Goal: Task Accomplishment & Management: Use online tool/utility

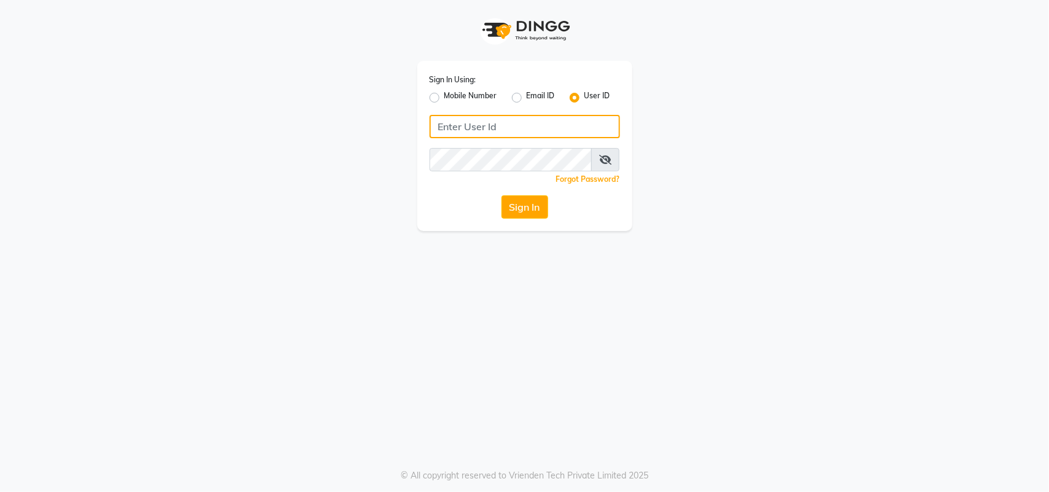
click at [465, 130] on input "Username" at bounding box center [525, 126] width 191 height 23
type input "kefi"
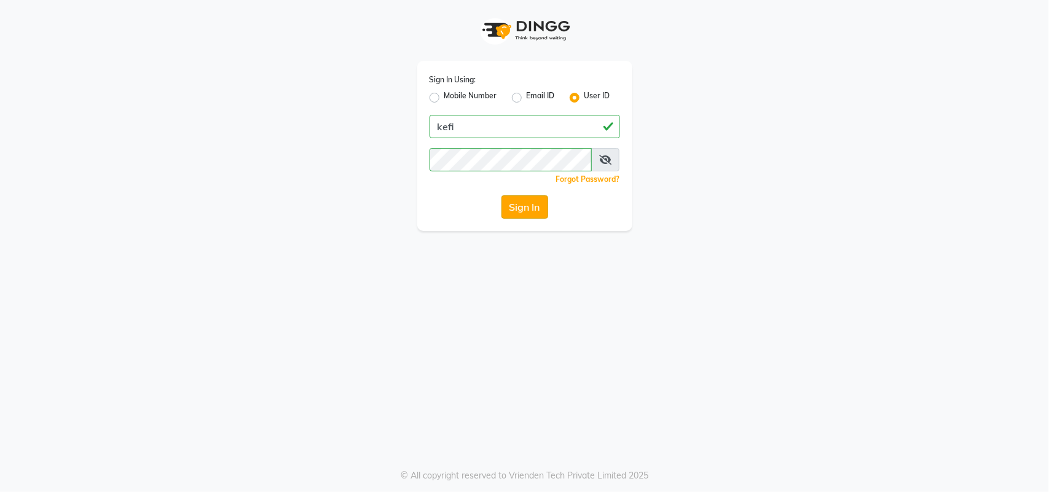
click at [526, 210] on button "Sign In" at bounding box center [525, 206] width 47 height 23
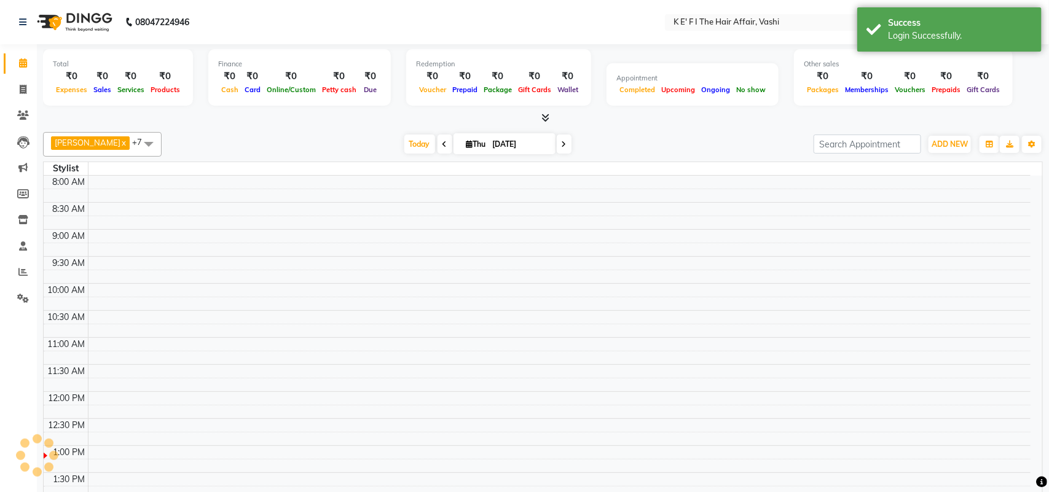
select select "en"
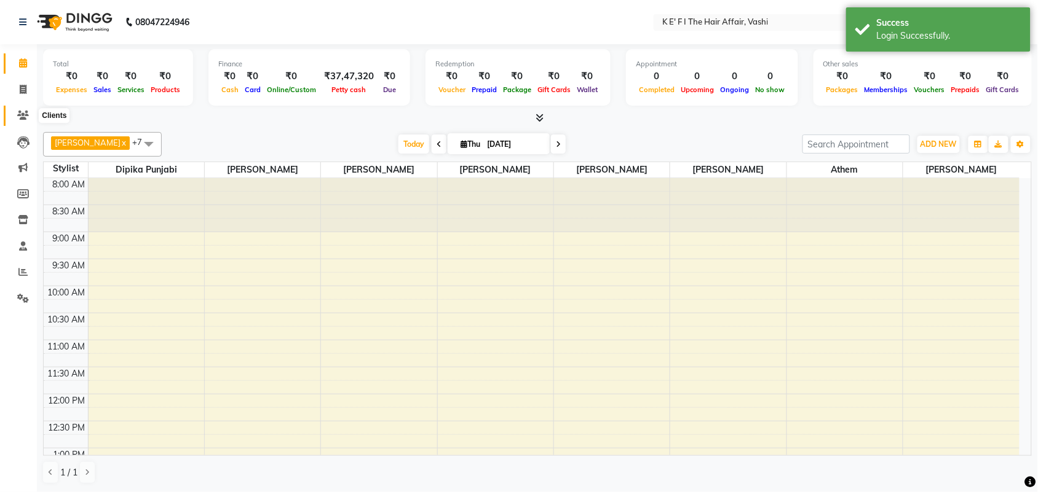
click at [22, 112] on icon at bounding box center [23, 115] width 12 height 9
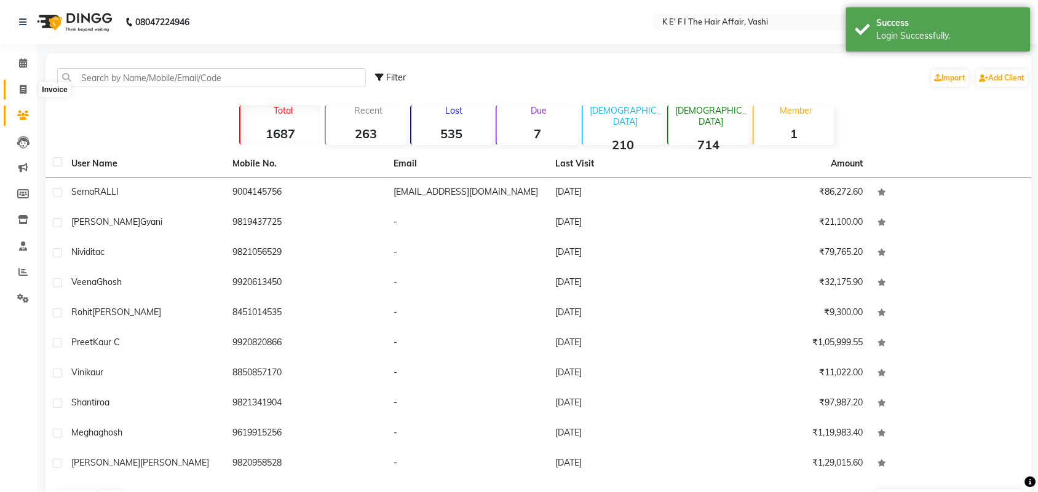
click at [22, 84] on span at bounding box center [23, 90] width 22 height 14
select select "service"
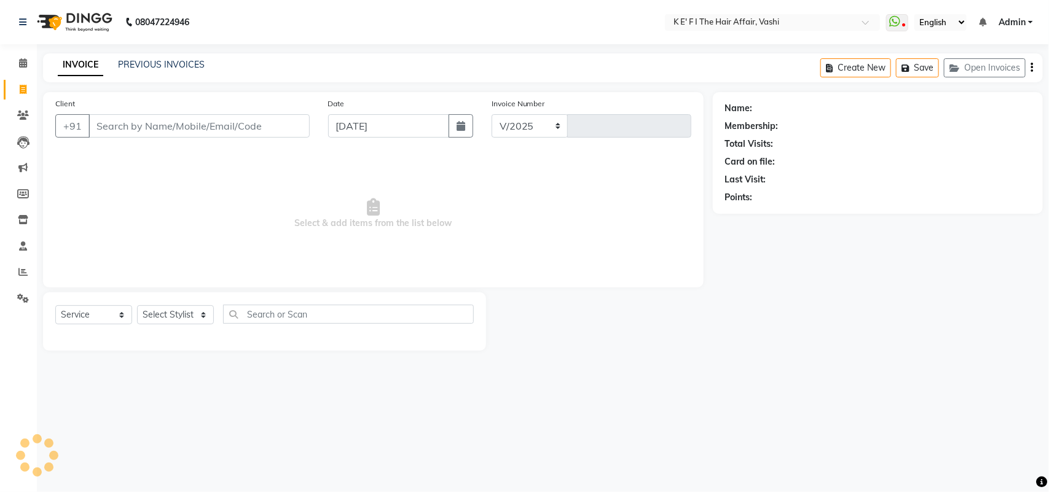
select select "6025"
type input "1221"
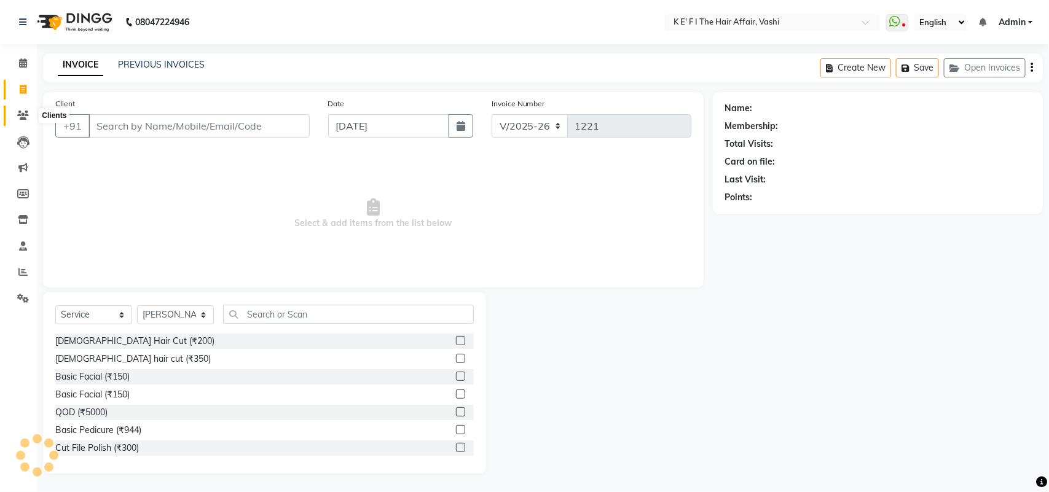
click at [23, 112] on icon at bounding box center [23, 115] width 12 height 9
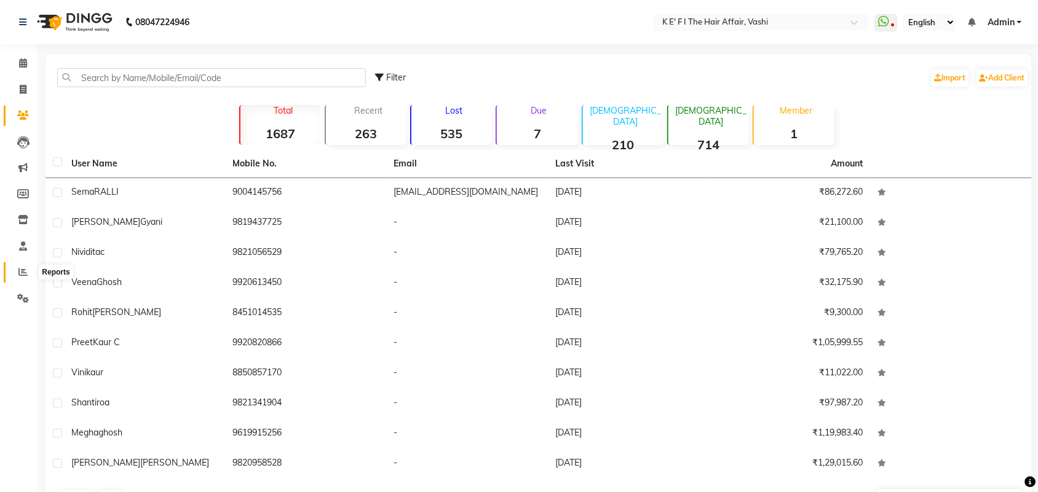
click at [26, 266] on span at bounding box center [23, 273] width 22 height 14
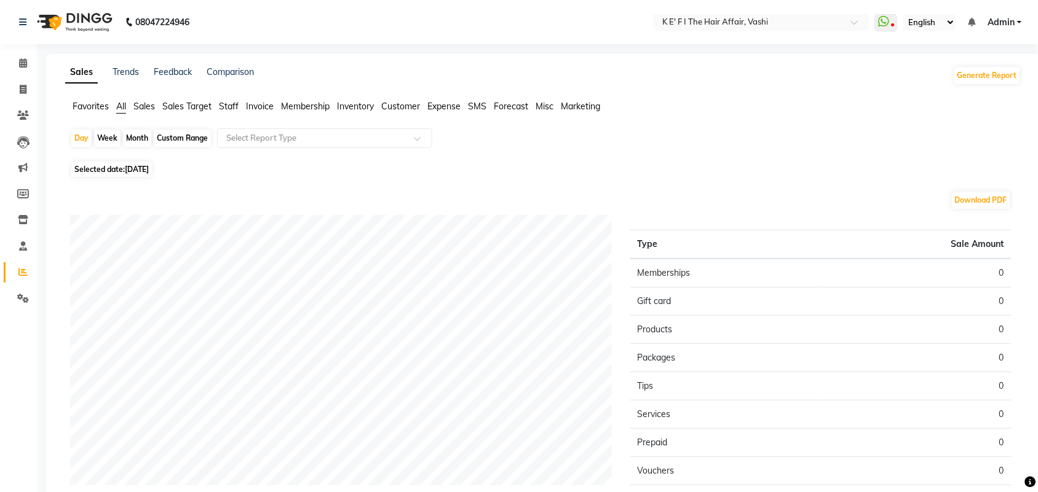
click at [194, 141] on div "Custom Range" at bounding box center [182, 138] width 57 height 17
select select "9"
select select "2025"
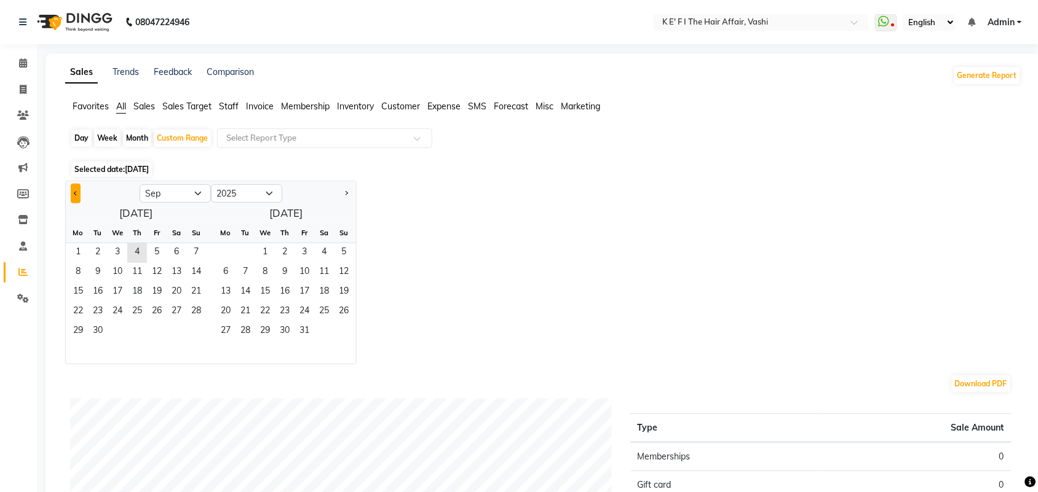
click at [77, 195] on span "Previous month" at bounding box center [76, 193] width 4 height 4
select select "8"
click at [112, 331] on span "27" at bounding box center [118, 332] width 20 height 20
click at [232, 253] on span "1" at bounding box center [226, 253] width 20 height 20
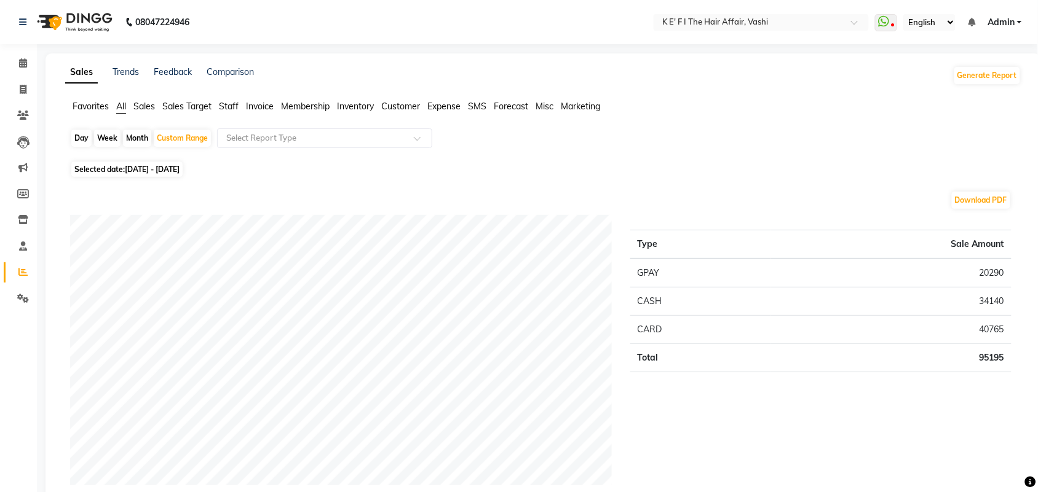
click at [180, 170] on span "[DATE] - [DATE]" at bounding box center [152, 169] width 55 height 9
select select "8"
select select "2025"
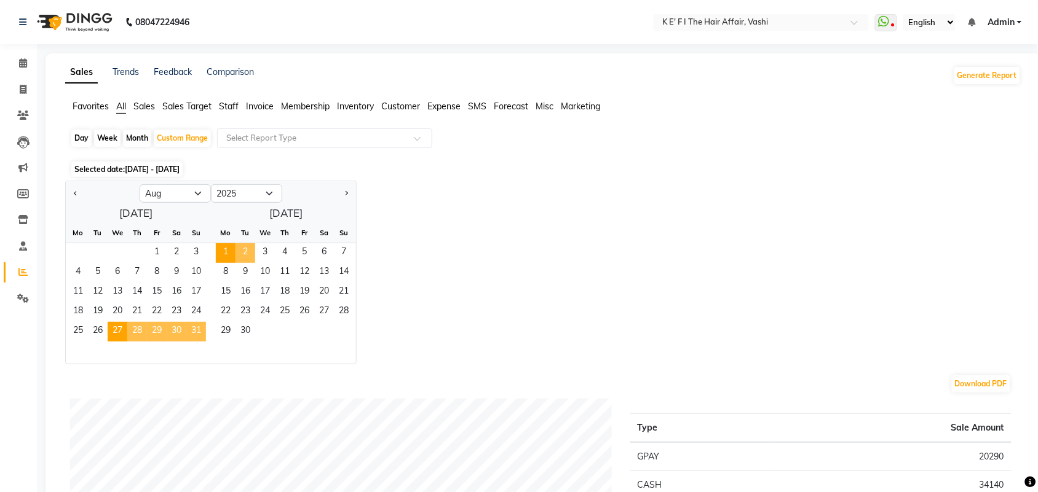
click at [249, 256] on span "2" at bounding box center [245, 253] width 20 height 20
select select "9"
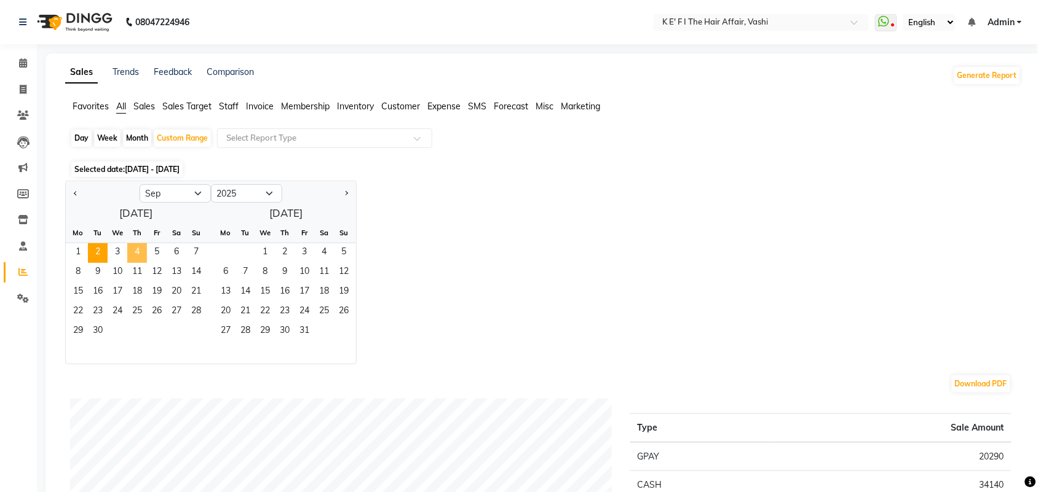
click at [132, 248] on span "4" at bounding box center [137, 253] width 20 height 20
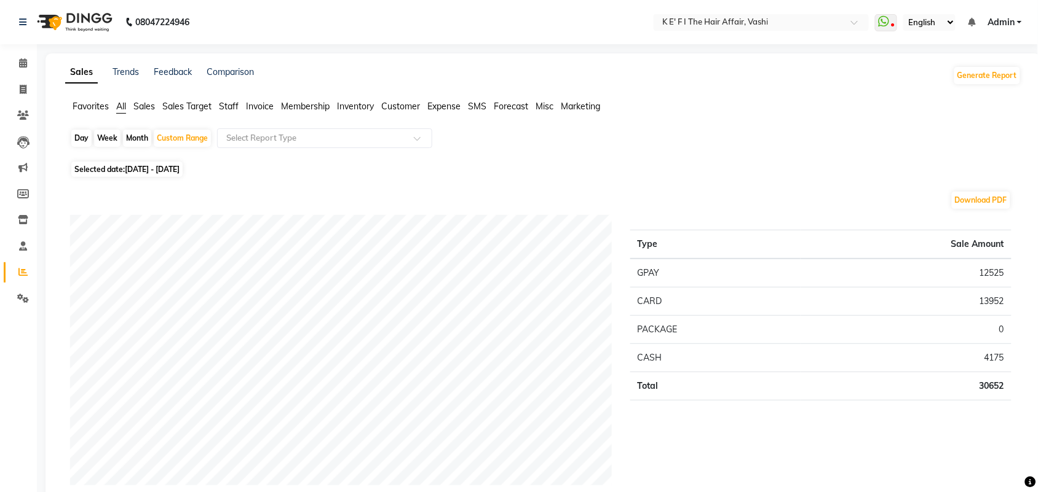
click at [171, 174] on span "Selected date: [DATE] - [DATE]" at bounding box center [126, 169] width 111 height 15
select select "9"
select select "2025"
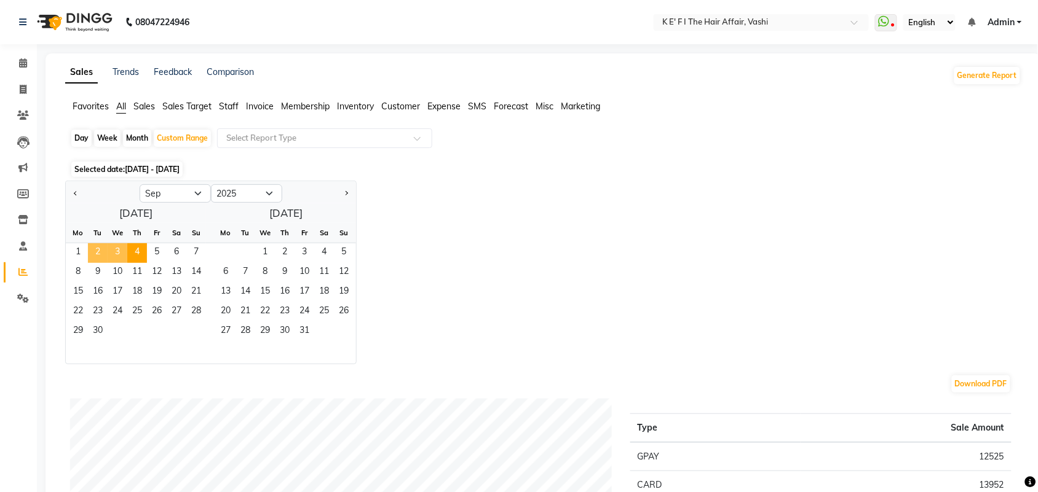
click at [96, 251] on span "2" at bounding box center [98, 253] width 20 height 20
click at [117, 259] on span "3" at bounding box center [118, 253] width 20 height 20
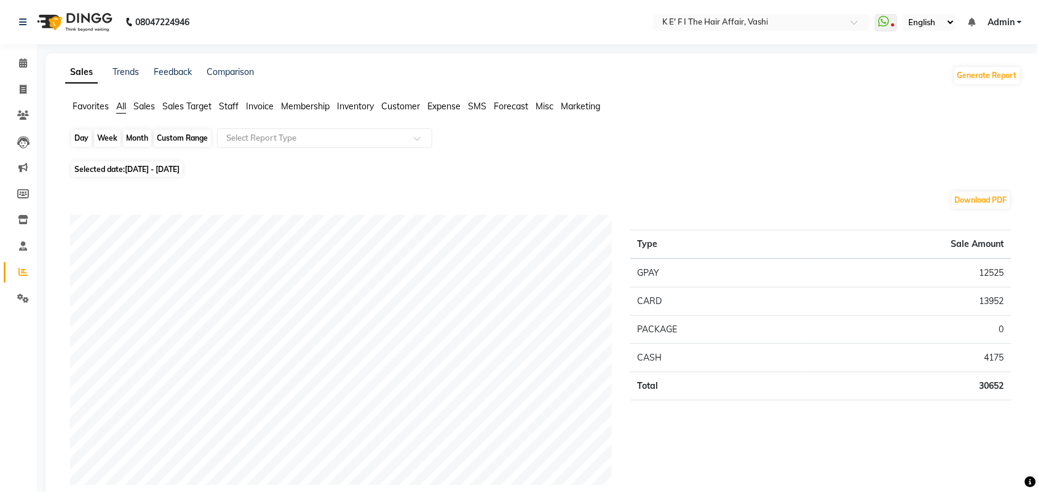
click at [184, 143] on div "Custom Range" at bounding box center [182, 138] width 57 height 17
select select "9"
select select "2025"
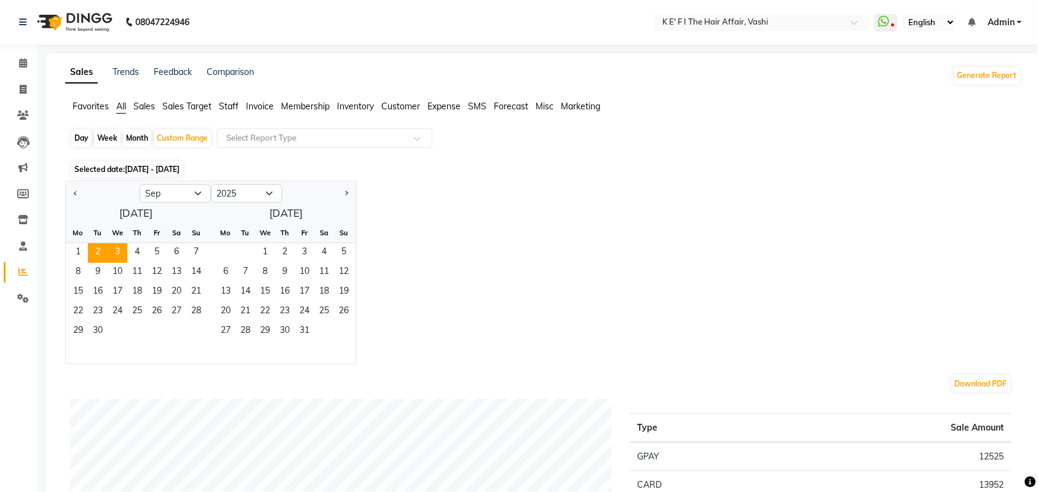
click at [69, 195] on div at bounding box center [103, 194] width 74 height 20
click at [74, 192] on button "Previous month" at bounding box center [76, 194] width 10 height 20
select select "8"
click at [118, 327] on span "27" at bounding box center [118, 332] width 20 height 20
click at [234, 255] on span "1" at bounding box center [226, 253] width 20 height 20
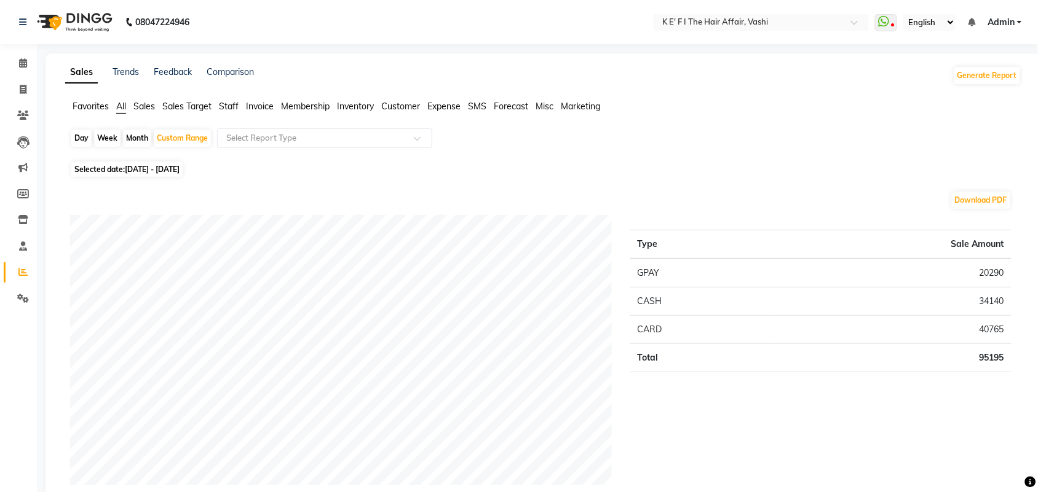
click at [146, 170] on span "[DATE] - [DATE]" at bounding box center [152, 169] width 55 height 9
select select "8"
select select "2025"
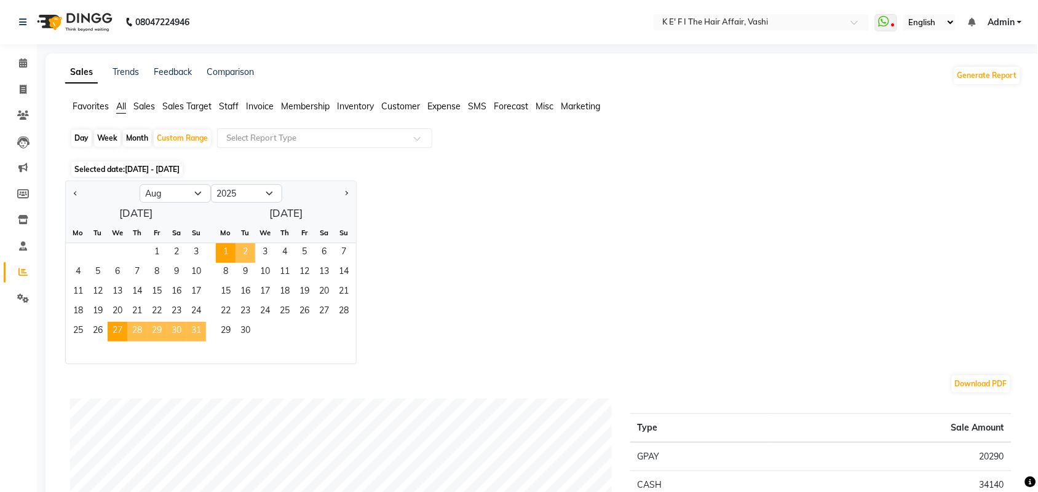
click at [243, 250] on span "2" at bounding box center [245, 253] width 20 height 20
select select "9"
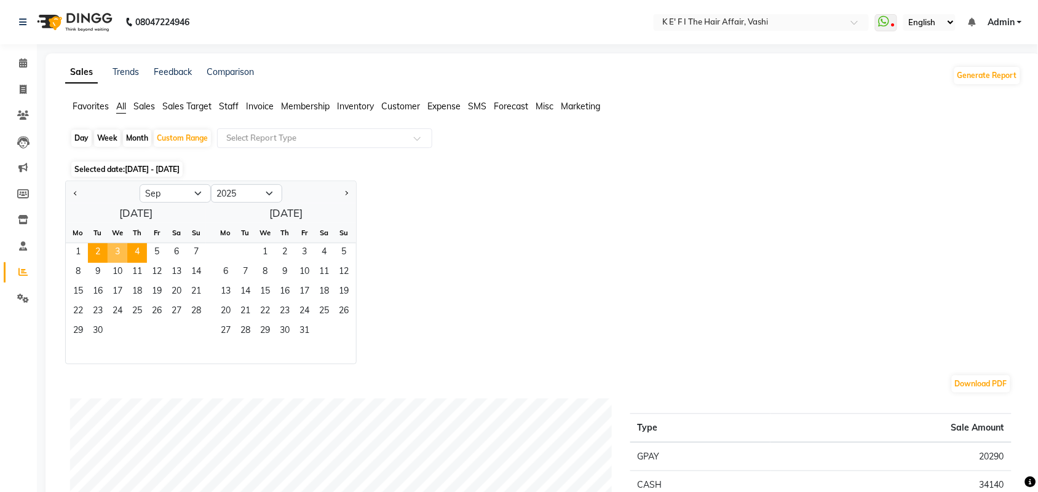
click at [127, 243] on span "4" at bounding box center [137, 253] width 20 height 20
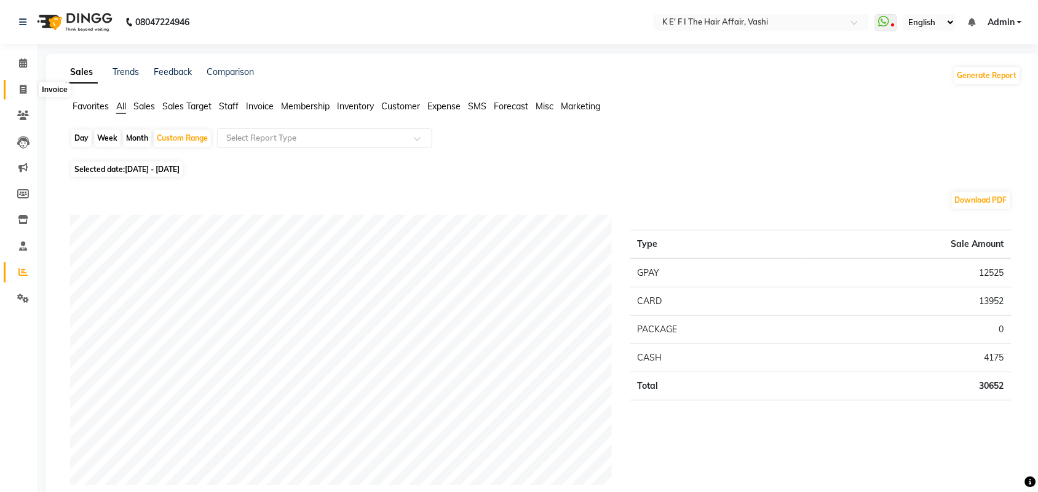
click at [16, 89] on span at bounding box center [23, 90] width 22 height 14
select select "6025"
select select "service"
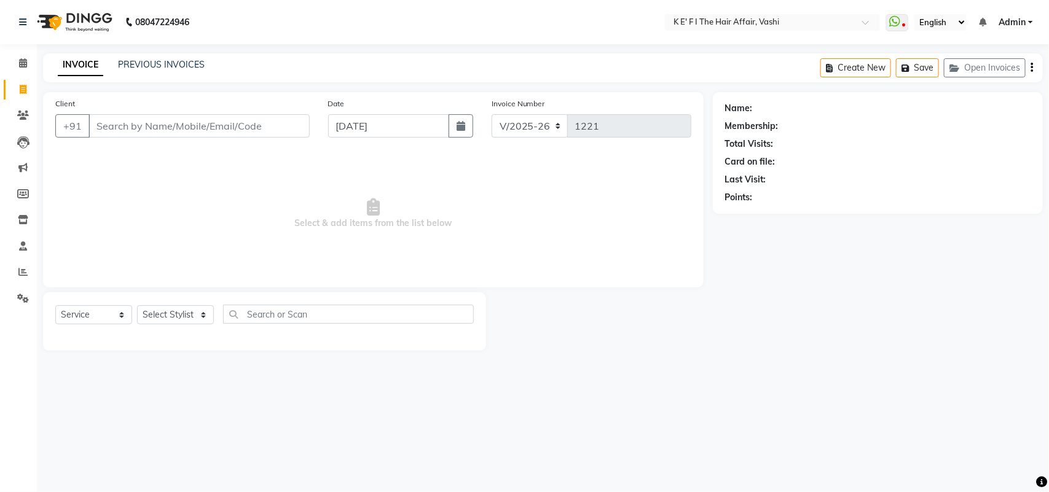
select select "43807"
